Goal: Navigation & Orientation: Find specific page/section

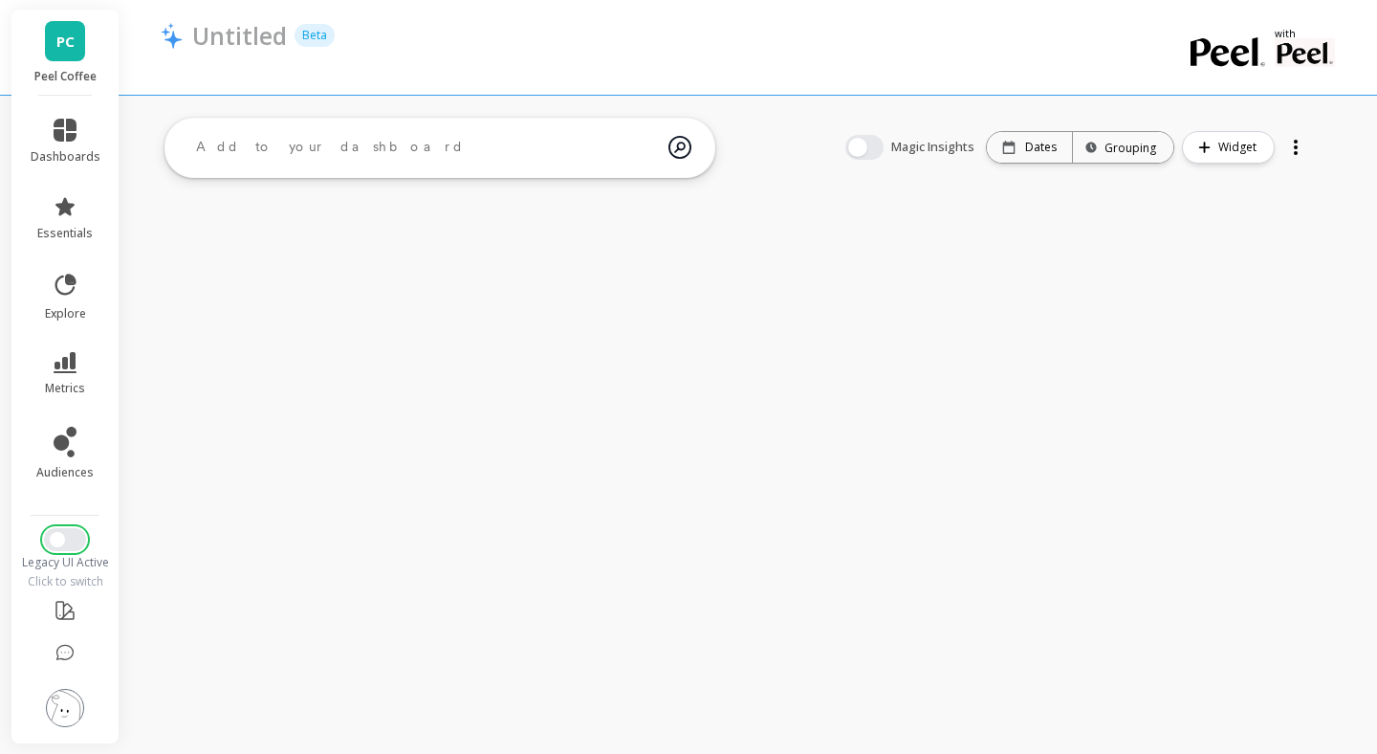
click at [55, 536] on span "Switch to New UI" at bounding box center [57, 539] width 15 height 15
click at [55, 538] on span "Switch to New UI" at bounding box center [57, 539] width 15 height 15
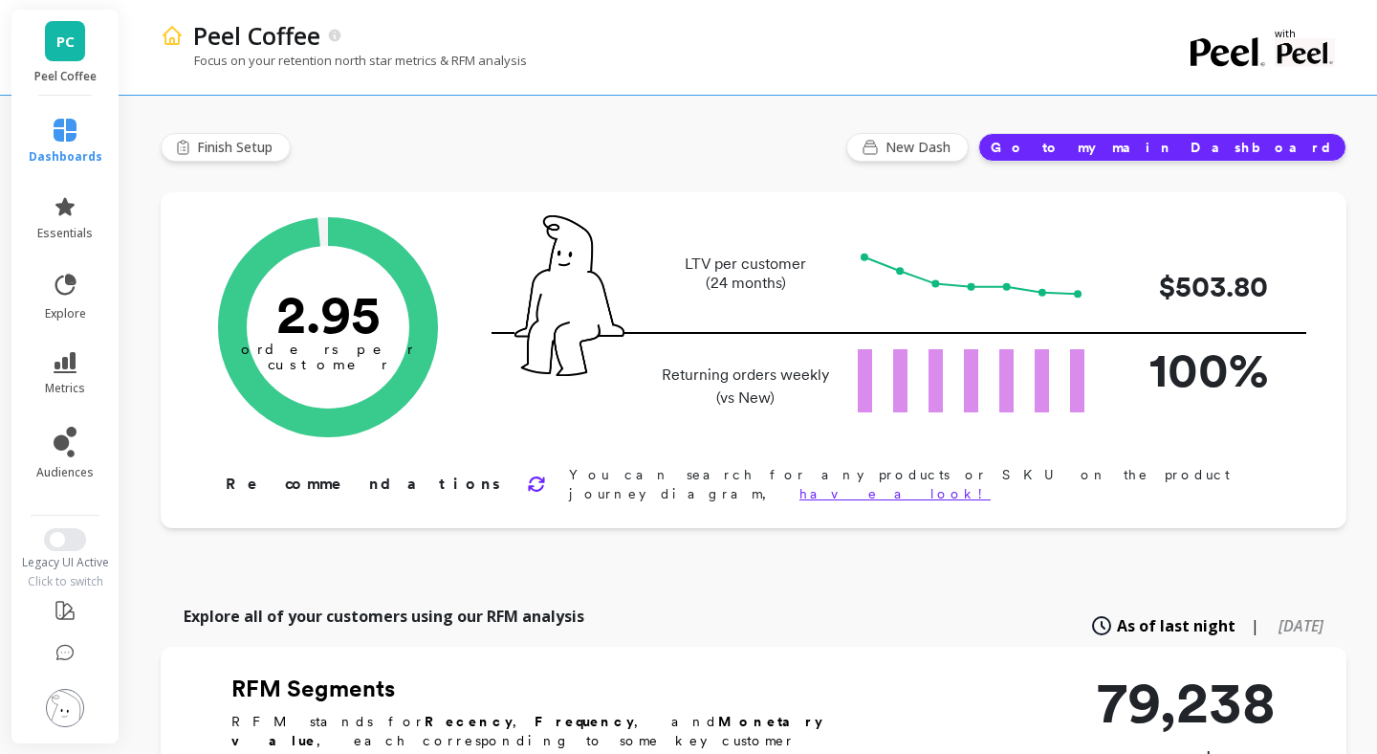
click at [56, 539] on span "Switch to New UI" at bounding box center [57, 539] width 15 height 15
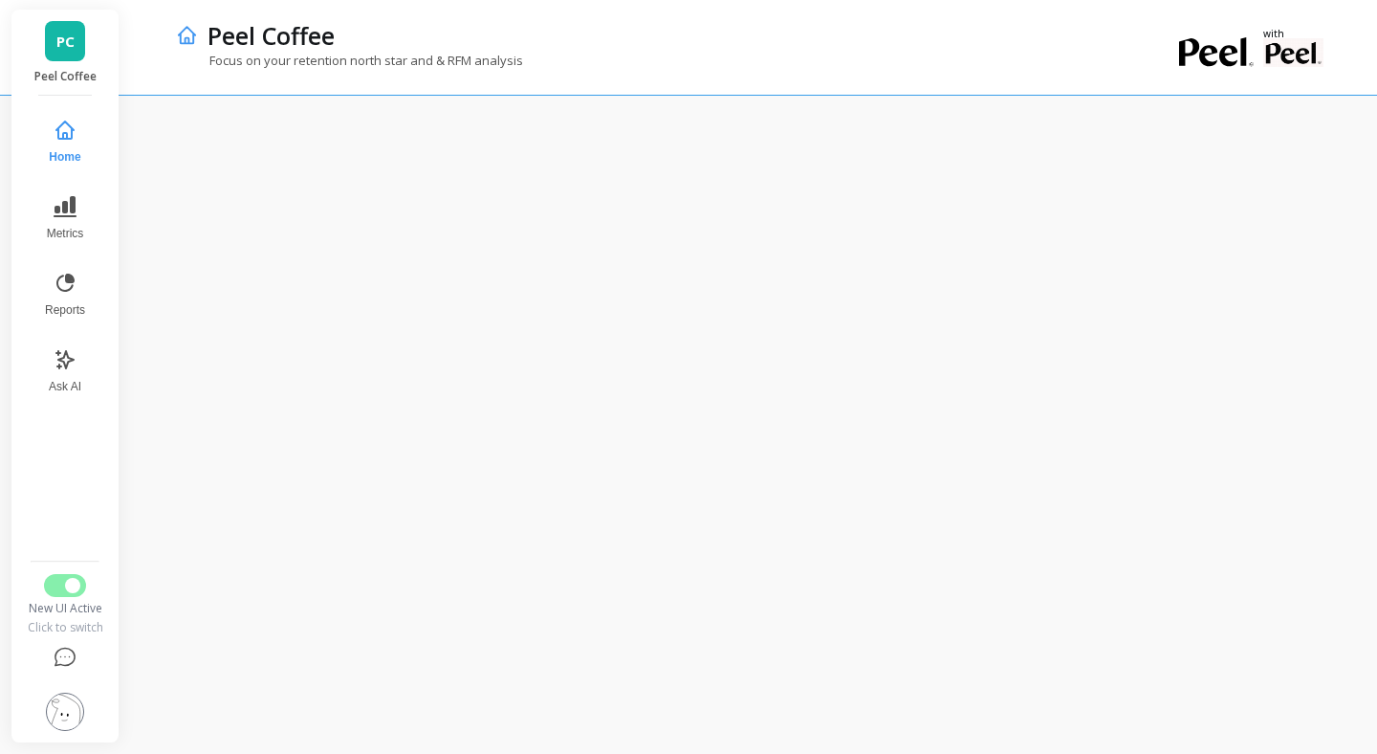
click at [475, 108] on div at bounding box center [753, 424] width 1247 height 659
